Goal: Transaction & Acquisition: Download file/media

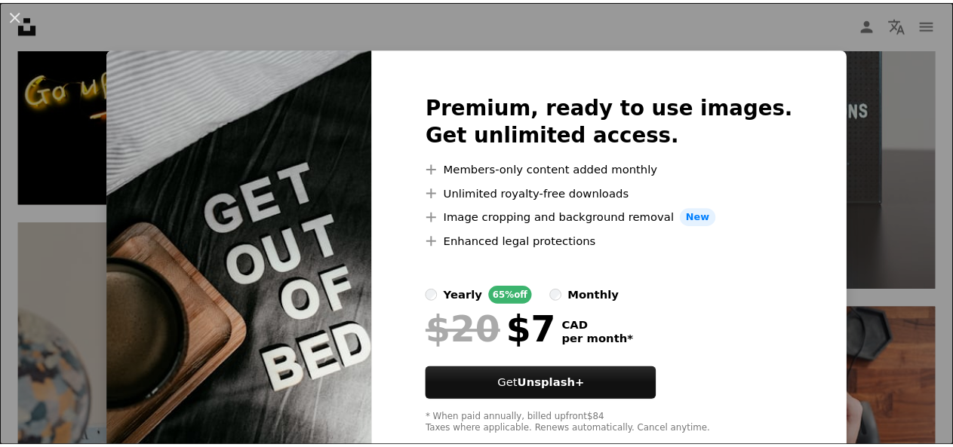
scroll to position [36, 0]
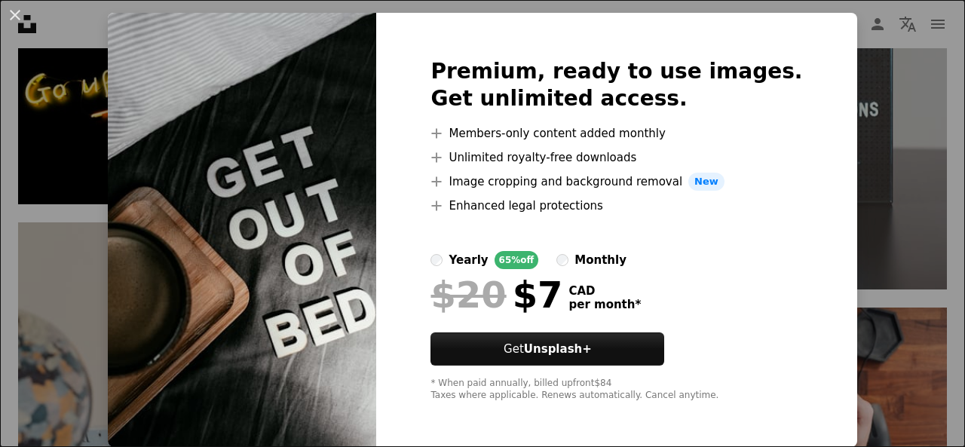
click at [348, 96] on img at bounding box center [242, 230] width 269 height 434
click at [674, 367] on div at bounding box center [617, 372] width 372 height 12
click at [15, 14] on button "An X shape" at bounding box center [15, 15] width 18 height 18
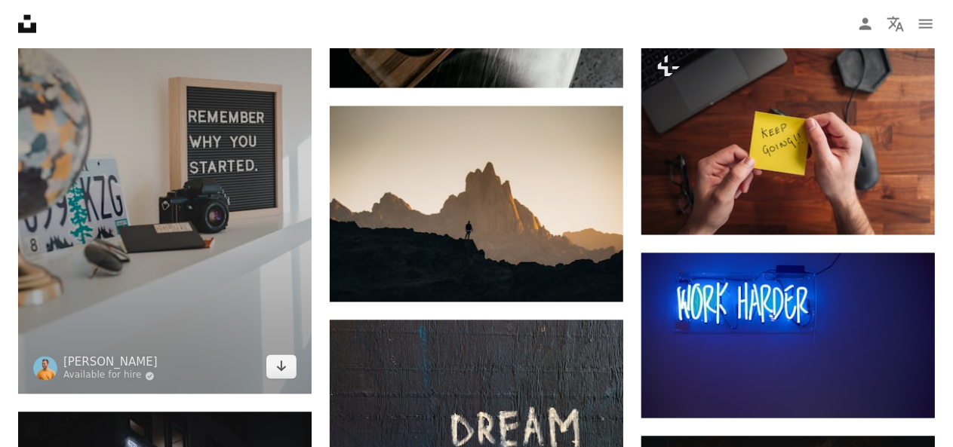
scroll to position [1162, 0]
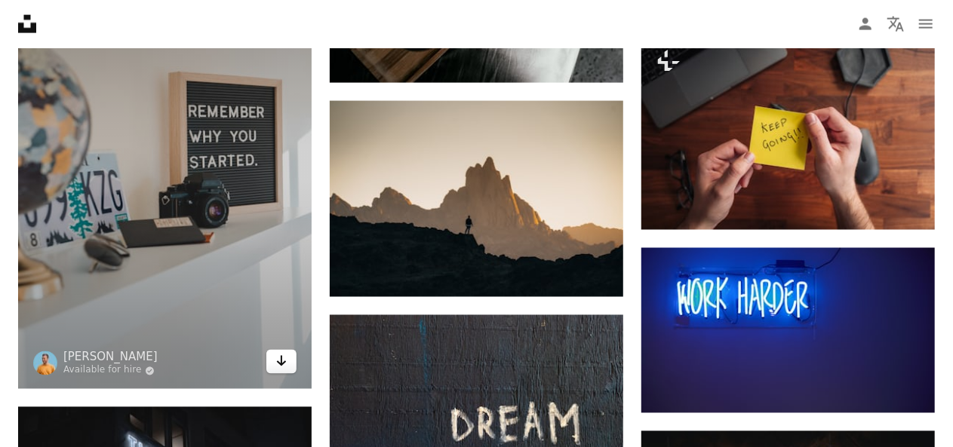
click at [284, 366] on icon "Arrow pointing down" at bounding box center [281, 361] width 12 height 18
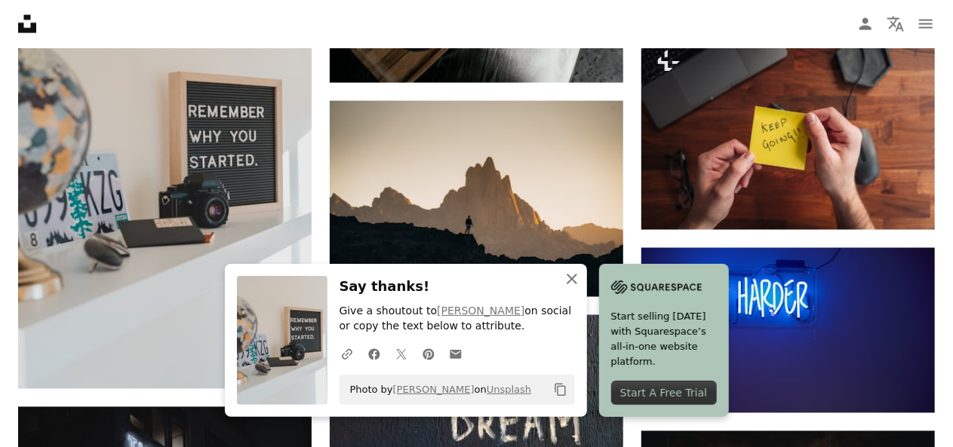
click at [574, 273] on icon "An X shape" at bounding box center [572, 279] width 18 height 18
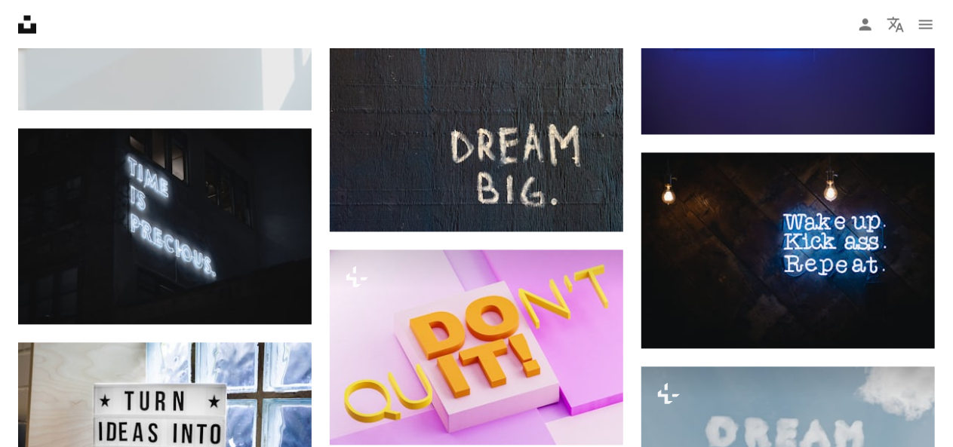
scroll to position [1442, 0]
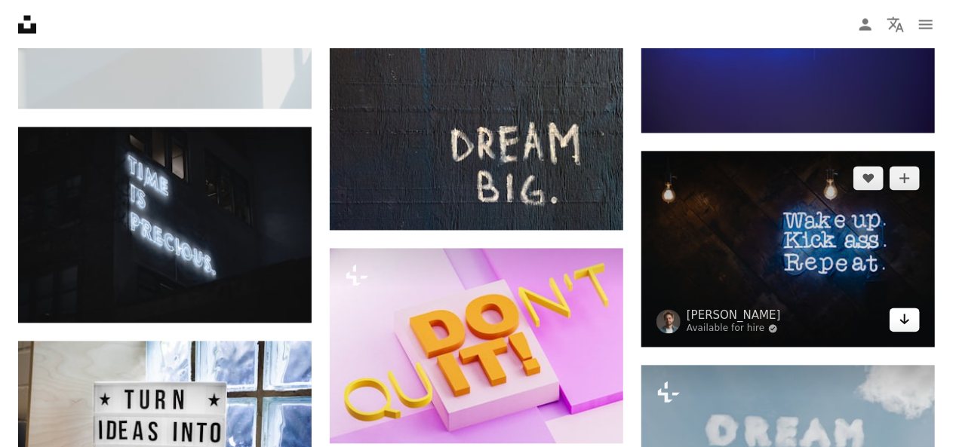
click at [908, 318] on icon "Download" at bounding box center [905, 319] width 10 height 11
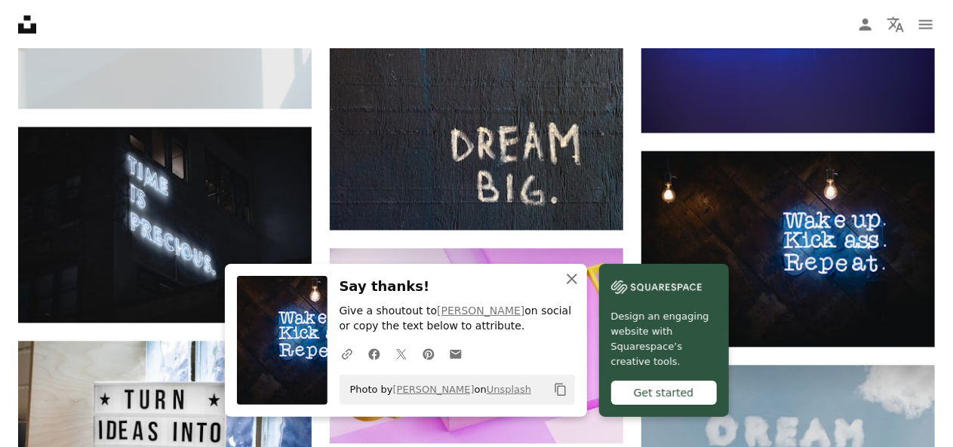
click at [572, 284] on icon "An X shape" at bounding box center [572, 279] width 18 height 18
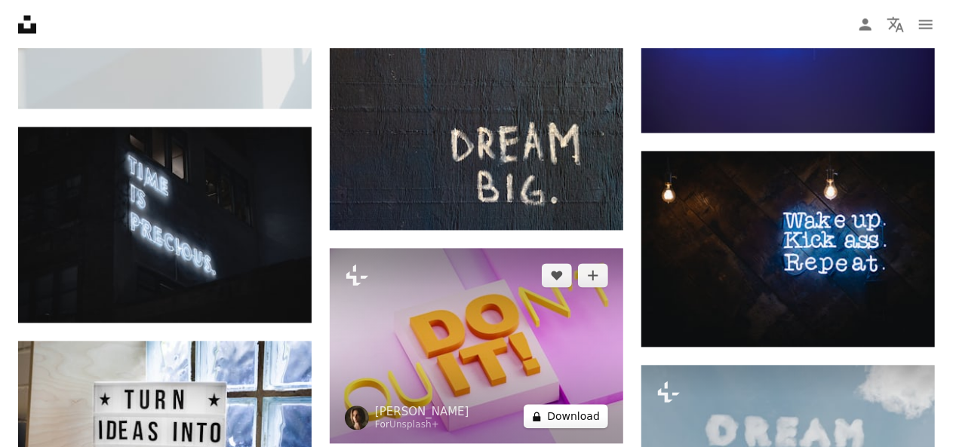
click at [576, 425] on button "A lock Download" at bounding box center [565, 416] width 84 height 24
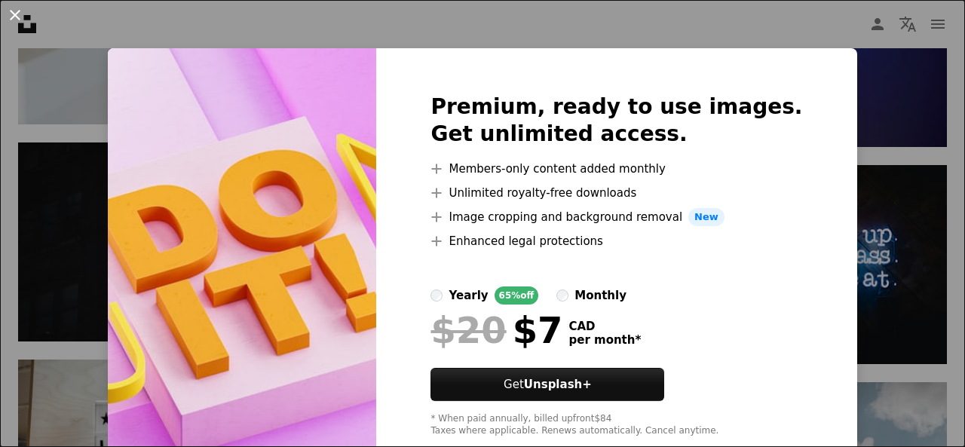
click at [17, 14] on button "An X shape" at bounding box center [15, 15] width 18 height 18
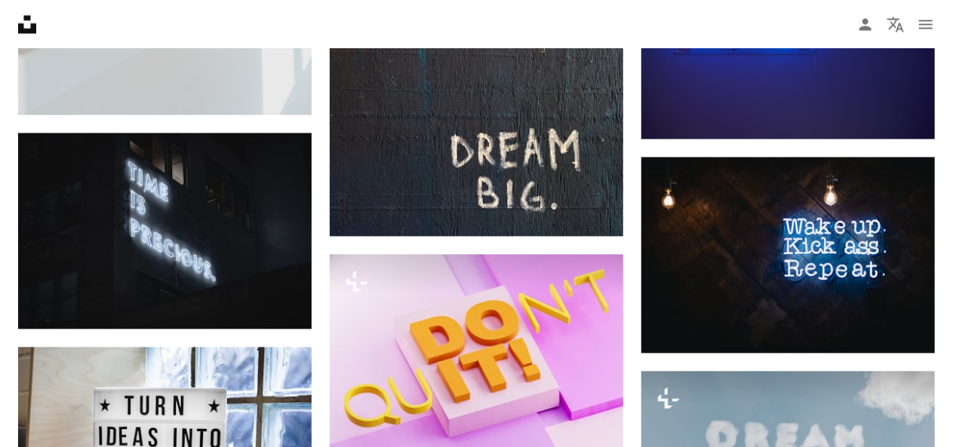
scroll to position [1434, 0]
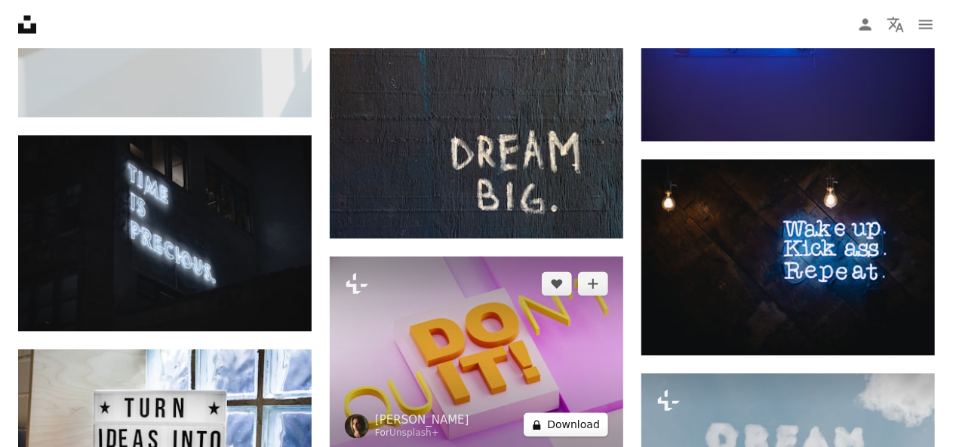
click at [581, 426] on button "A lock Download" at bounding box center [565, 425] width 84 height 24
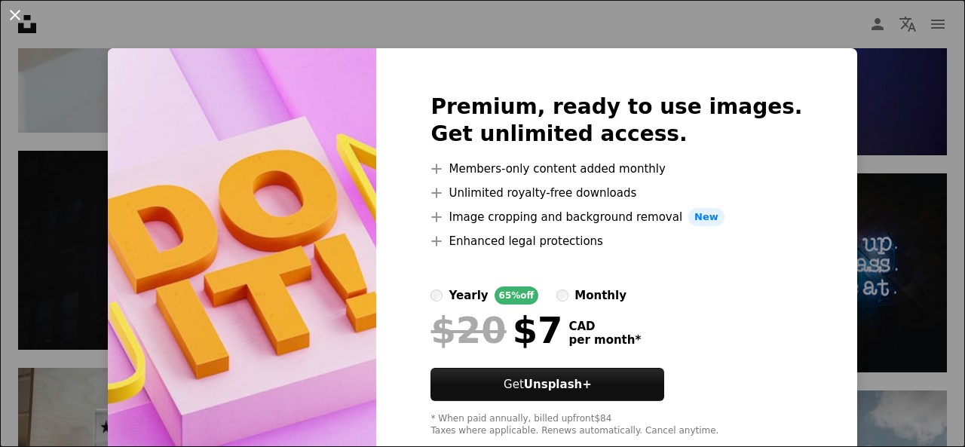
click at [20, 19] on button "An X shape" at bounding box center [15, 15] width 18 height 18
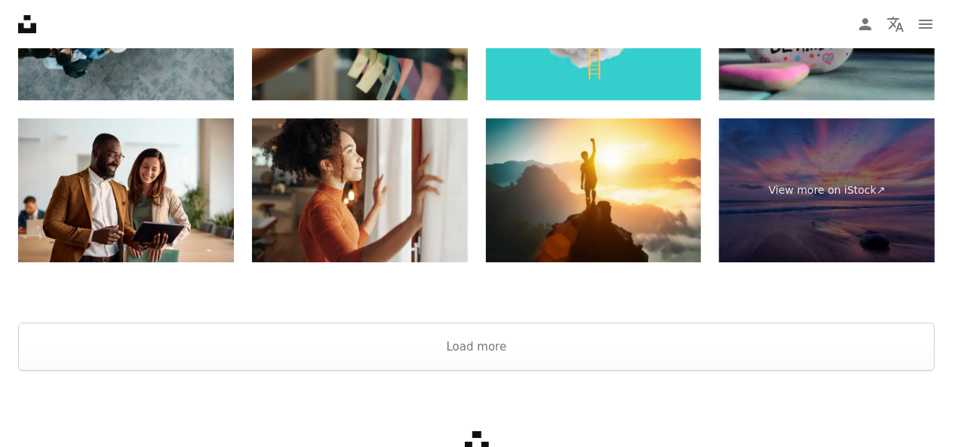
scroll to position [2678, 0]
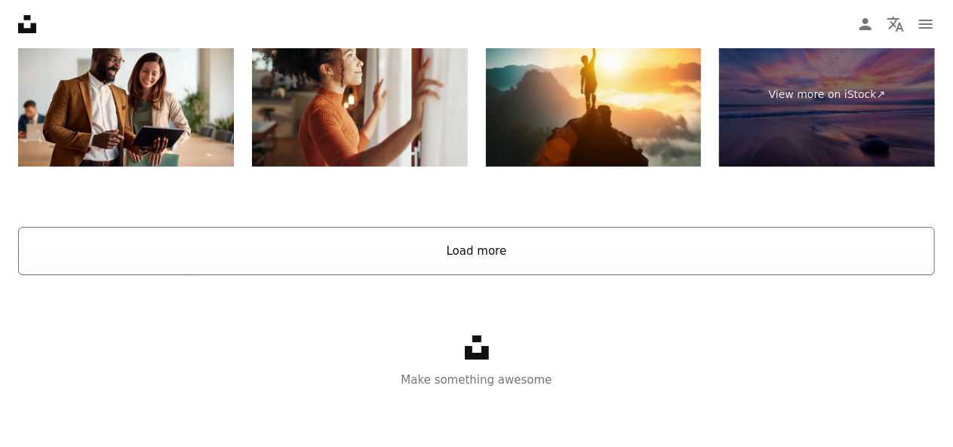
click at [575, 253] on button "Load more" at bounding box center [476, 251] width 916 height 48
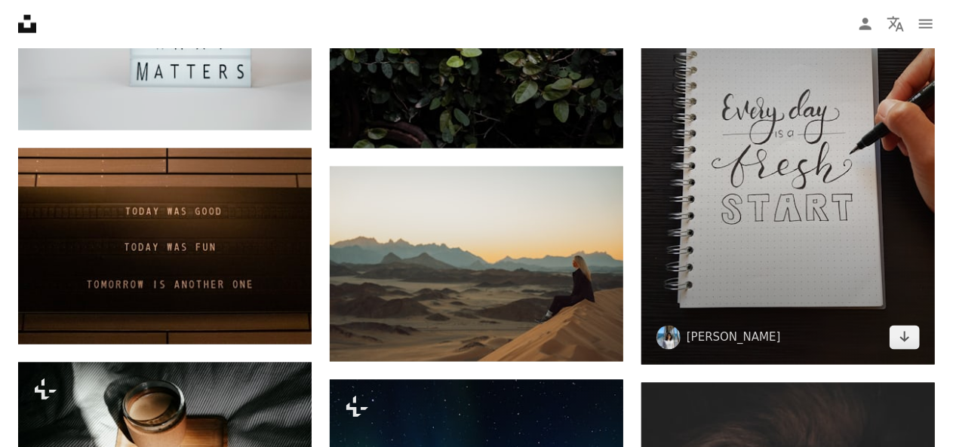
scroll to position [3966, 0]
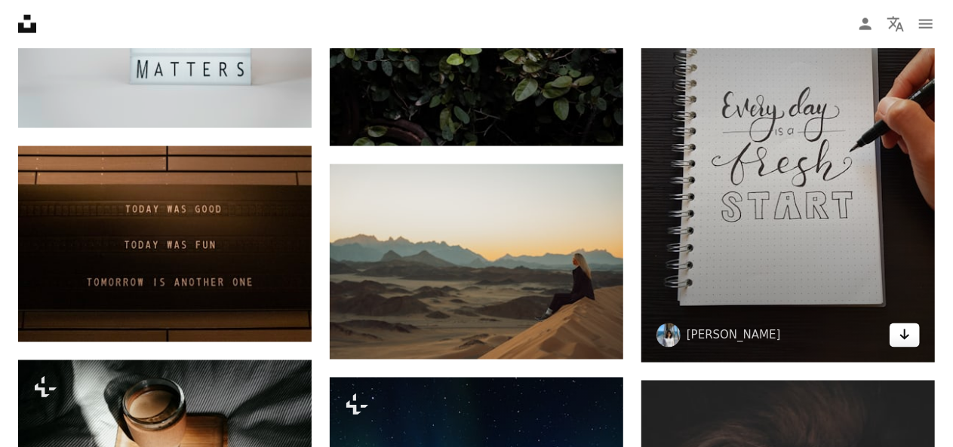
click at [907, 337] on icon "Arrow pointing down" at bounding box center [904, 335] width 12 height 18
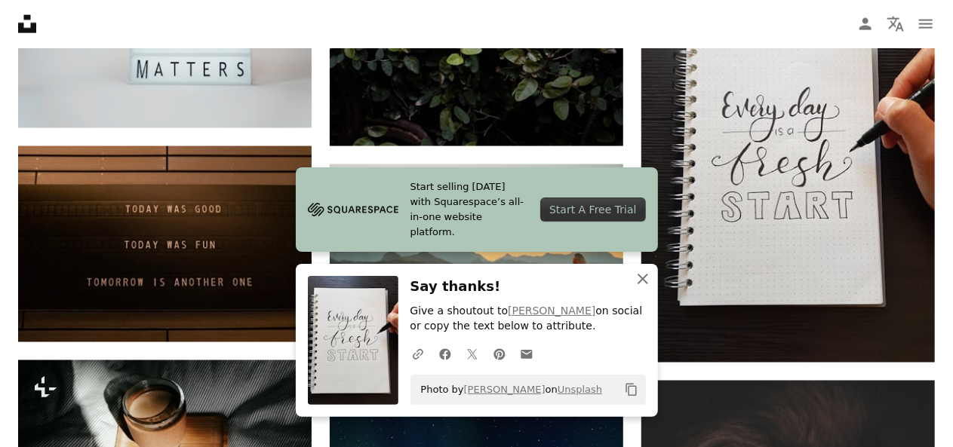
click at [641, 280] on icon "button" at bounding box center [642, 279] width 11 height 11
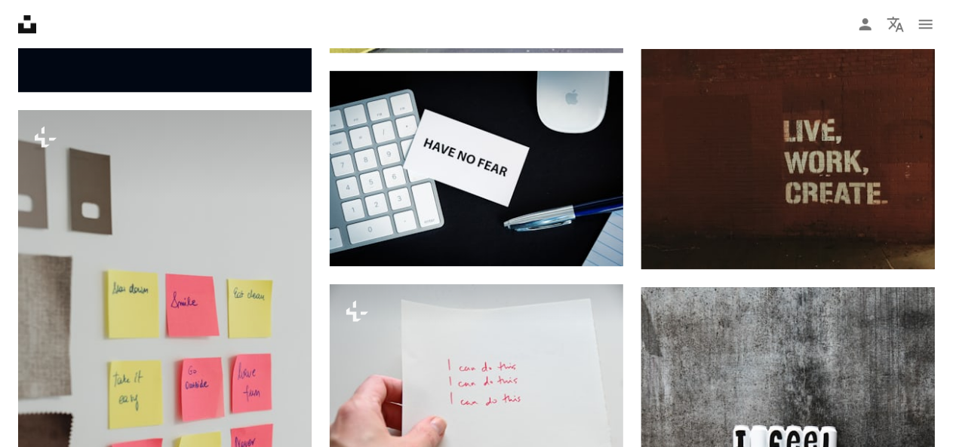
scroll to position [4971, 0]
